Goal: Use online tool/utility: Use online tool/utility

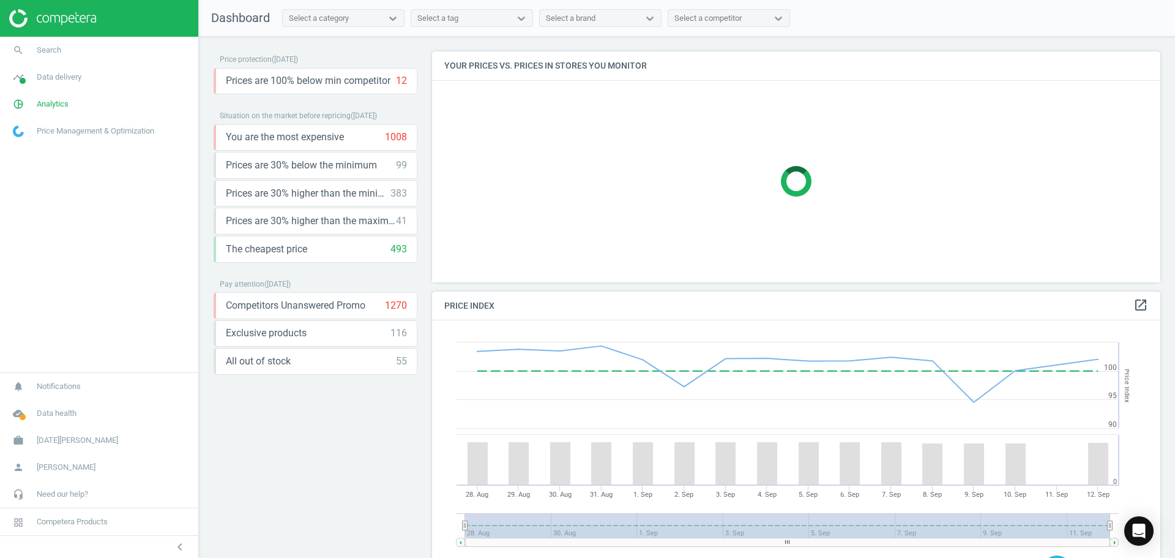
scroll to position [261, 738]
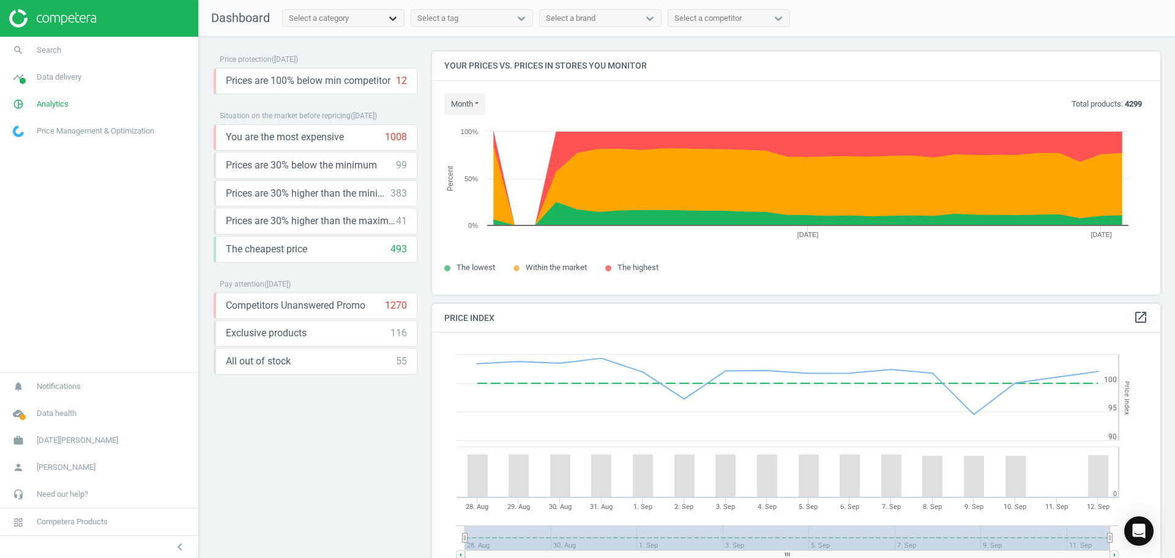
click at [389, 17] on icon at bounding box center [393, 18] width 12 height 12
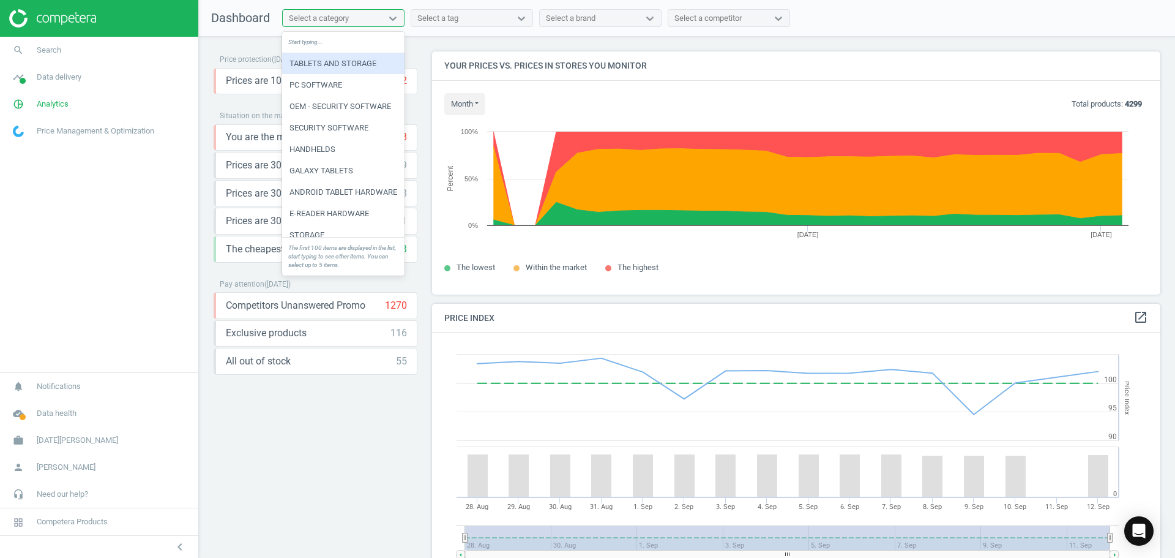
click at [337, 15] on div "Select a category" at bounding box center [319, 18] width 60 height 11
type input "cell"
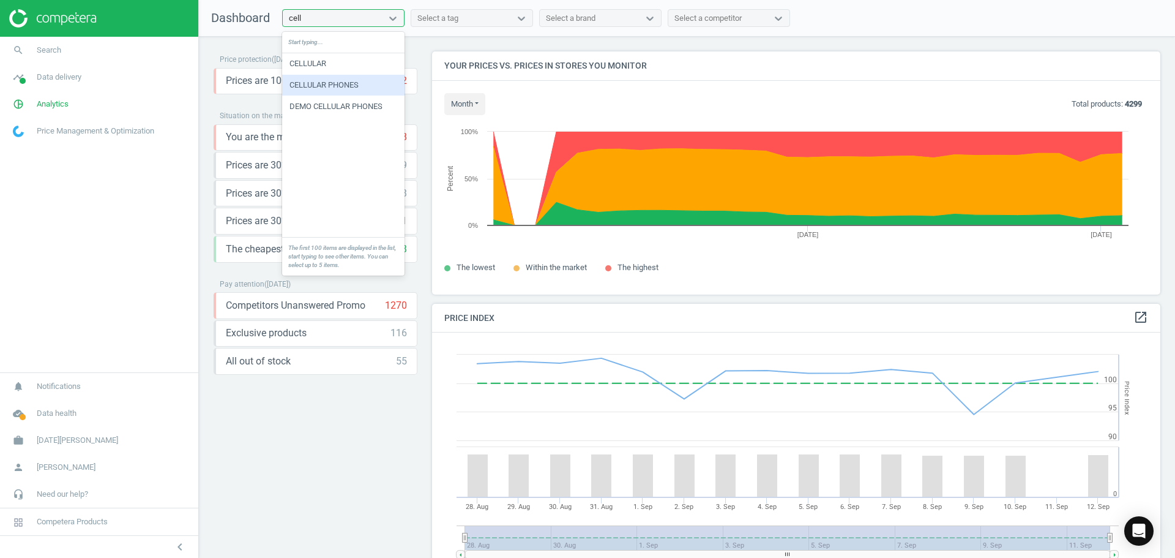
click at [332, 80] on div "CELLULAR PHONES" at bounding box center [343, 85] width 122 height 21
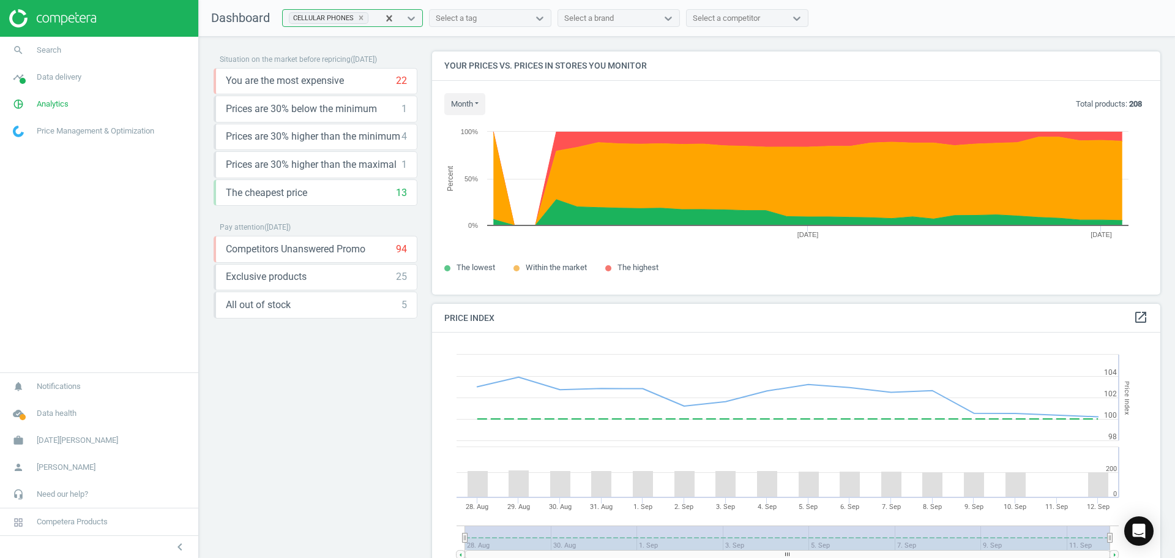
click at [654, 20] on div "Select a brand" at bounding box center [607, 18] width 99 height 16
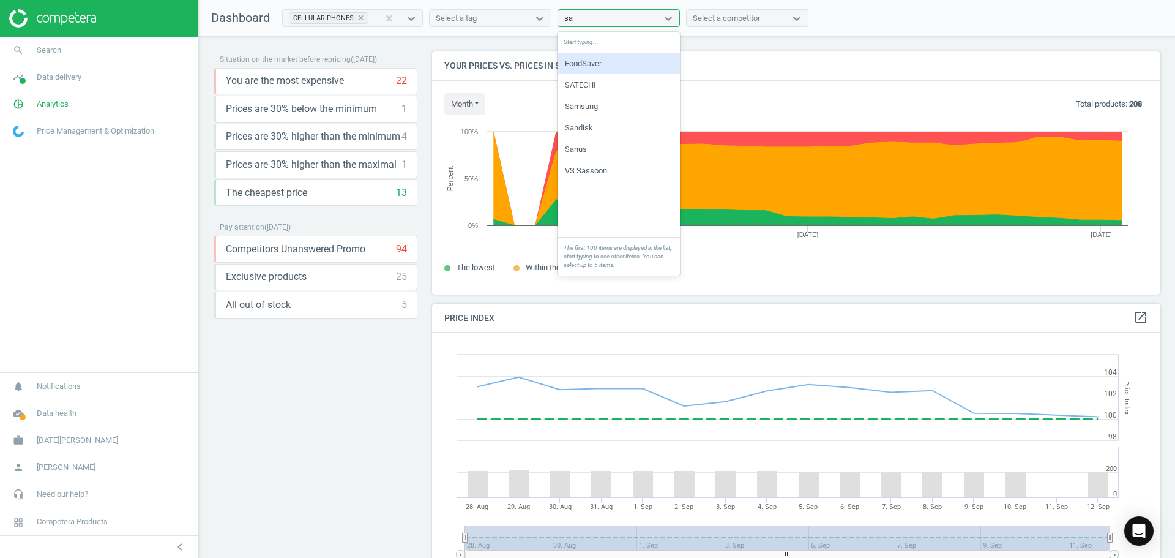
type input "[PERSON_NAME]"
click at [593, 64] on div "Samsung" at bounding box center [619, 63] width 122 height 21
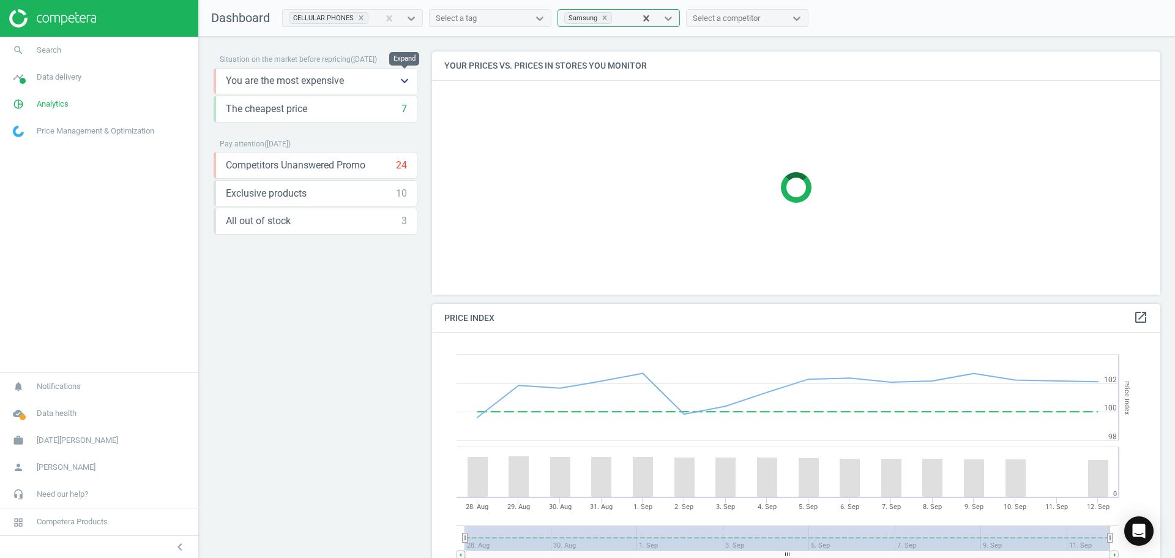
click at [410, 84] on icon "keyboard_arrow_down" at bounding box center [404, 80] width 15 height 15
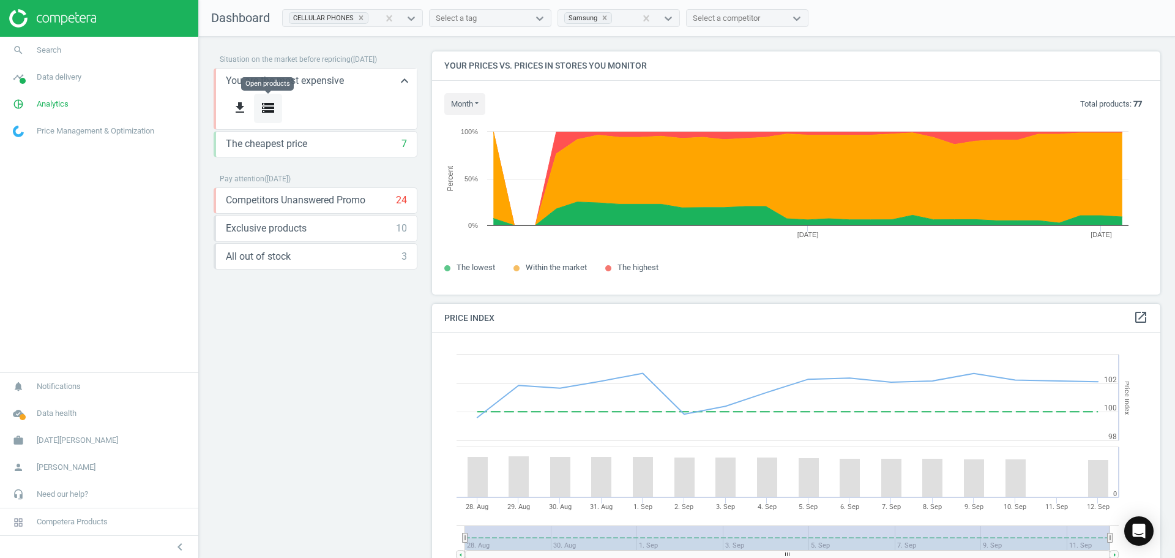
click at [270, 111] on icon "storage" at bounding box center [268, 107] width 15 height 15
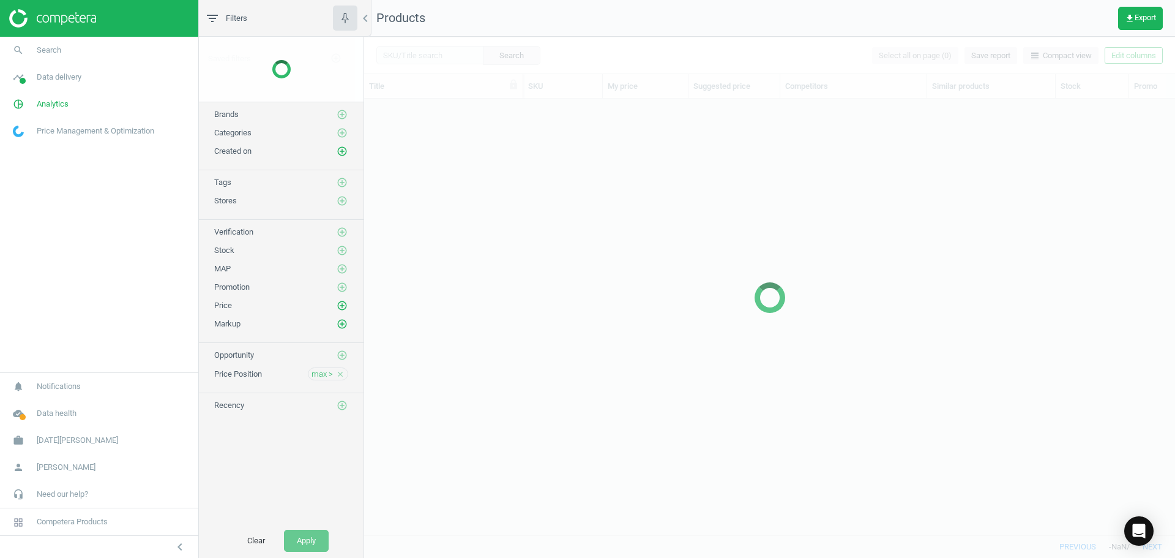
scroll to position [418, 802]
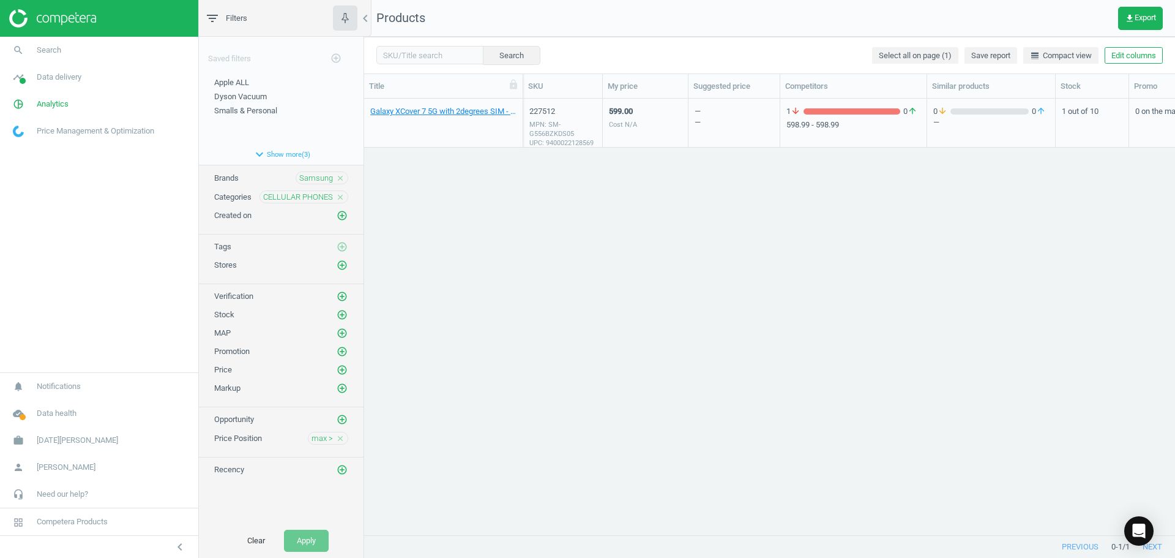
click at [334, 441] on div "max > close" at bounding box center [328, 438] width 40 height 13
click at [323, 437] on span "max >" at bounding box center [322, 438] width 21 height 11
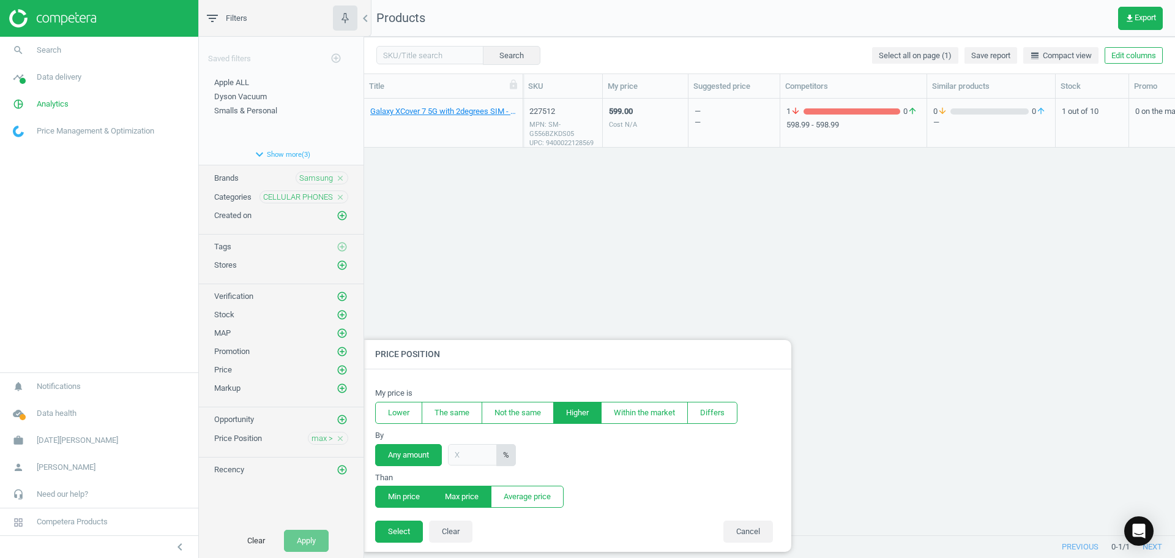
click at [394, 492] on button "Min price" at bounding box center [404, 496] width 58 height 22
click at [398, 528] on button "Select" at bounding box center [399, 531] width 48 height 22
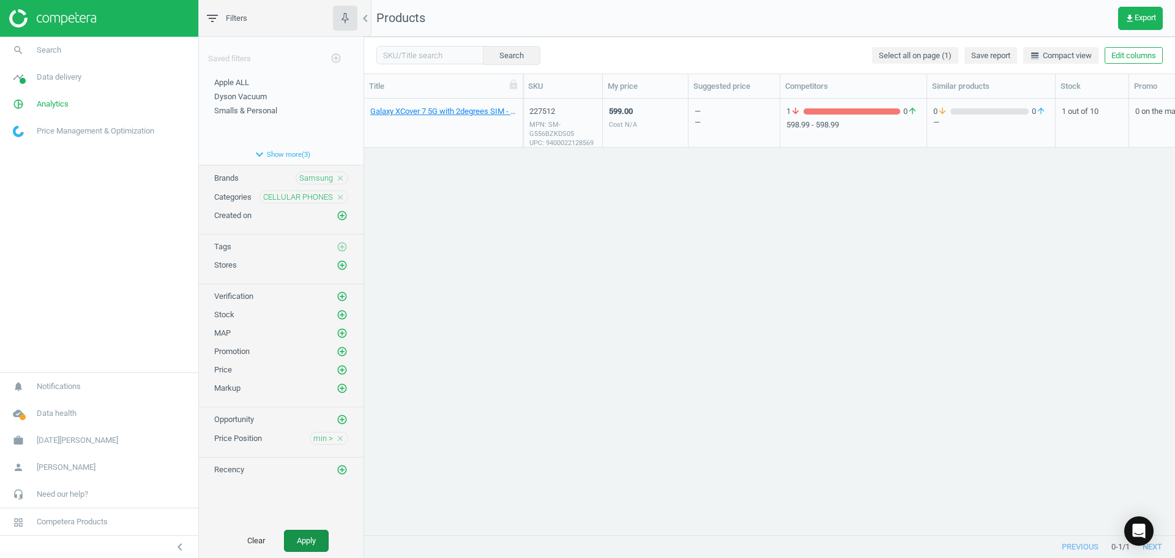
click at [314, 543] on button "Apply" at bounding box center [306, 541] width 45 height 22
